Goal: Register for event/course

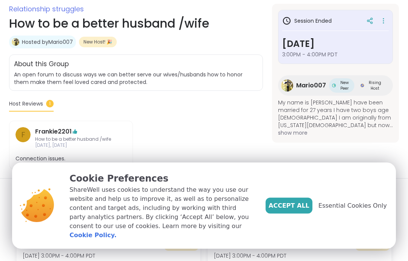
scroll to position [135, 0]
click at [291, 210] on span "Accept All" at bounding box center [289, 205] width 41 height 9
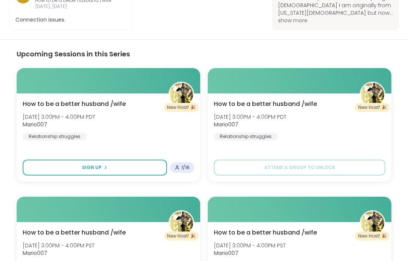
scroll to position [272, 0]
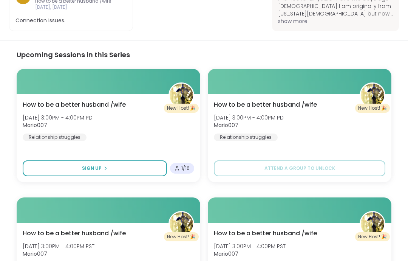
click at [106, 166] on icon at bounding box center [105, 168] width 5 height 5
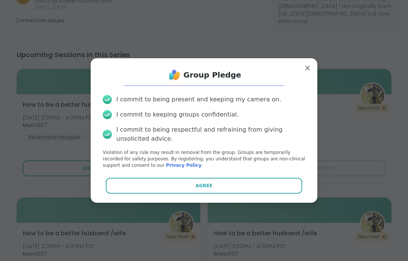
click at [208, 184] on span "Agree" at bounding box center [204, 185] width 17 height 7
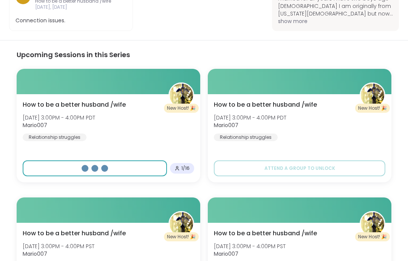
select select "**"
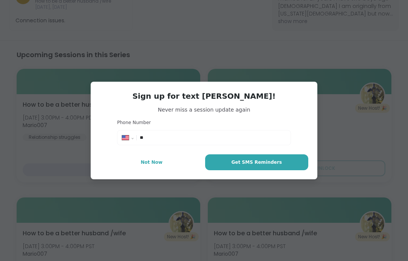
click at [154, 163] on span "Not Now" at bounding box center [152, 162] width 22 height 7
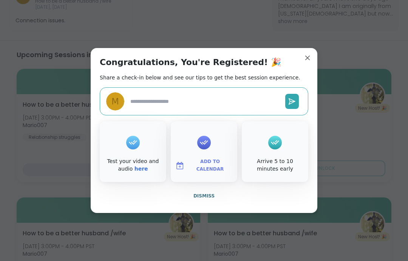
click at [200, 147] on icon at bounding box center [204, 142] width 12 height 12
click at [208, 162] on span "Add to Calendar" at bounding box center [209, 165] width 45 height 15
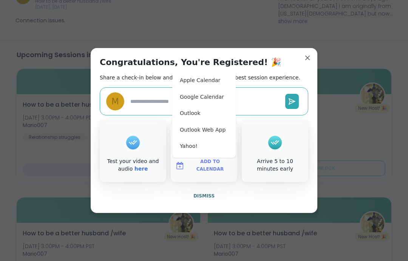
click at [210, 100] on button "Google Calendar" at bounding box center [203, 97] width 57 height 17
